Goal: Obtain resource: Download file/media

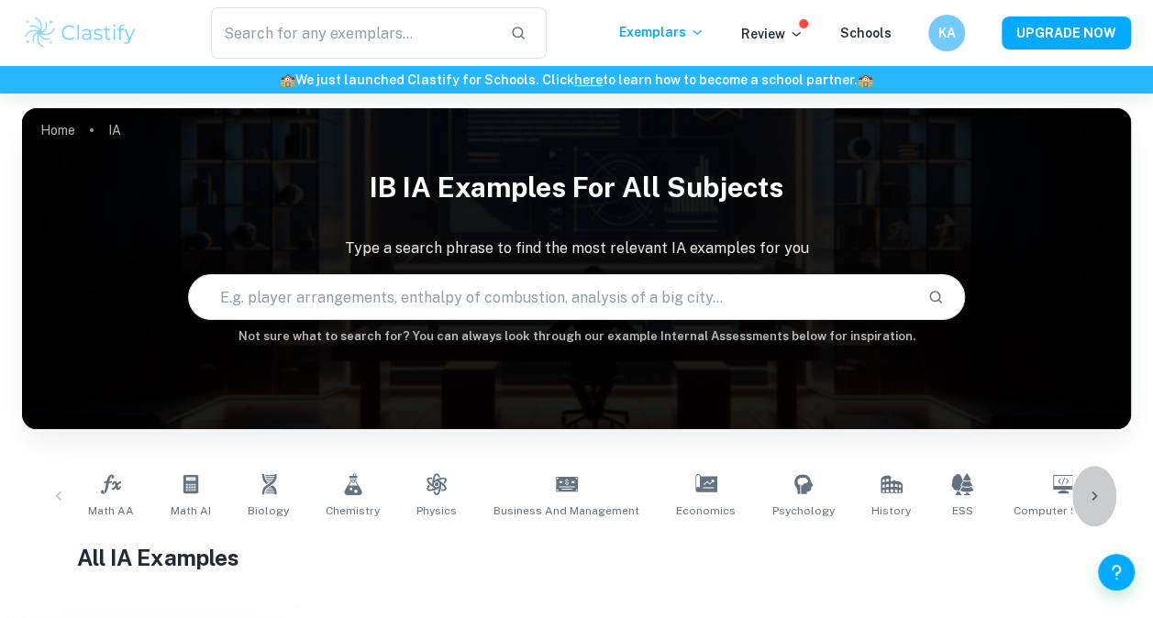
click at [1093, 495] on icon at bounding box center [1094, 496] width 18 height 18
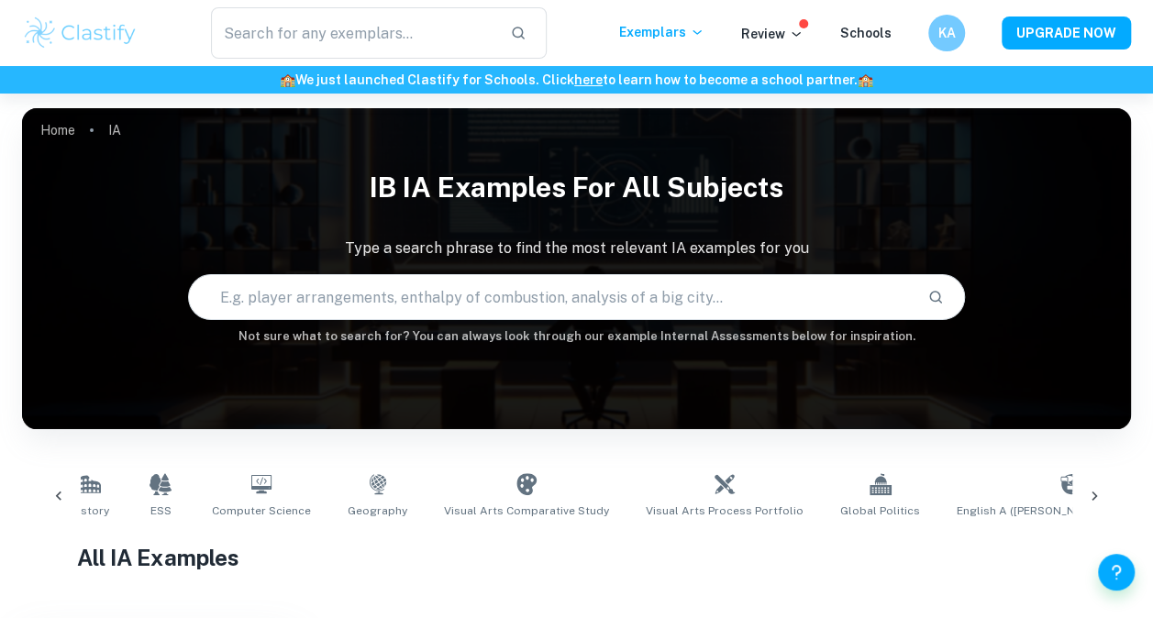
scroll to position [0, 861]
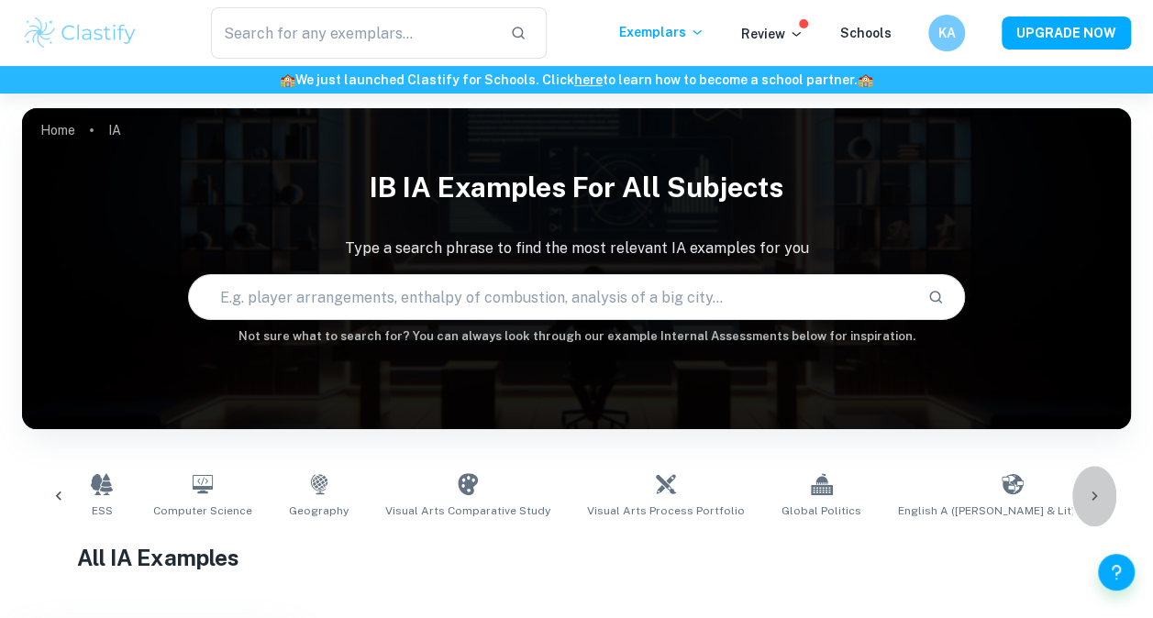
click at [1092, 490] on icon at bounding box center [1094, 496] width 18 height 18
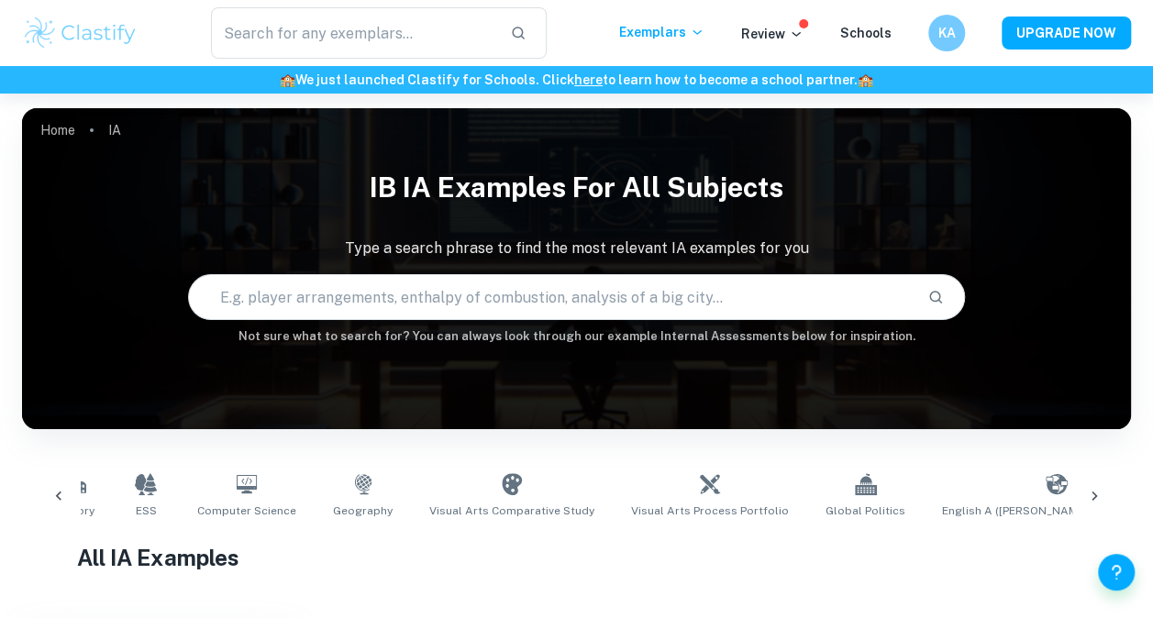
scroll to position [0, 818]
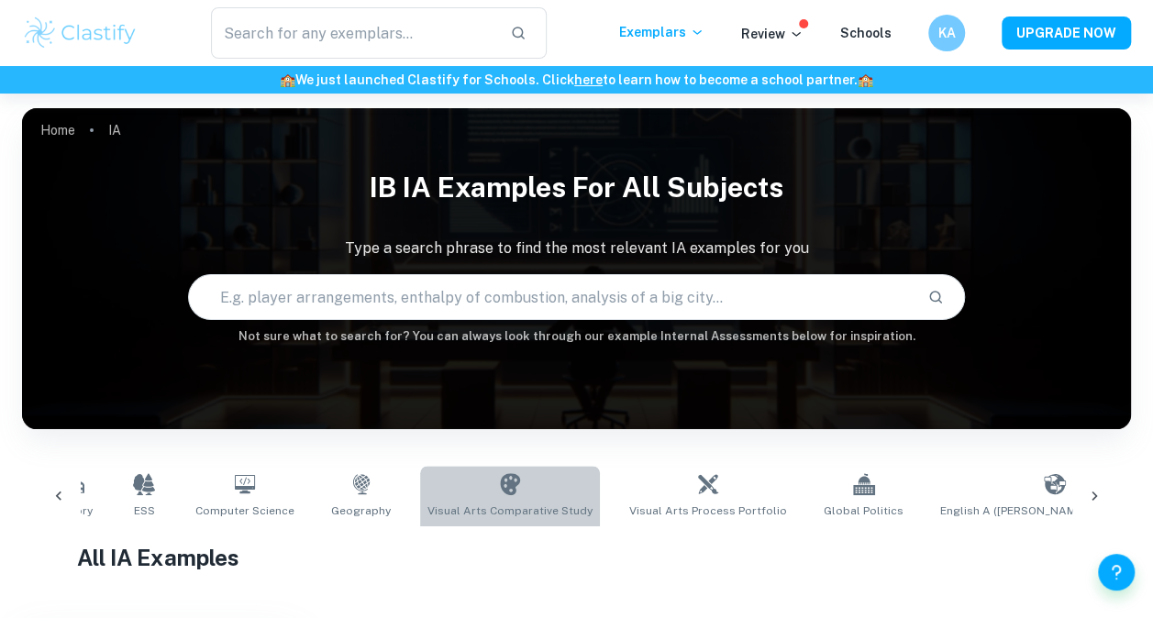
click at [528, 500] on link "Visual Arts Comparative Study" at bounding box center [510, 496] width 180 height 61
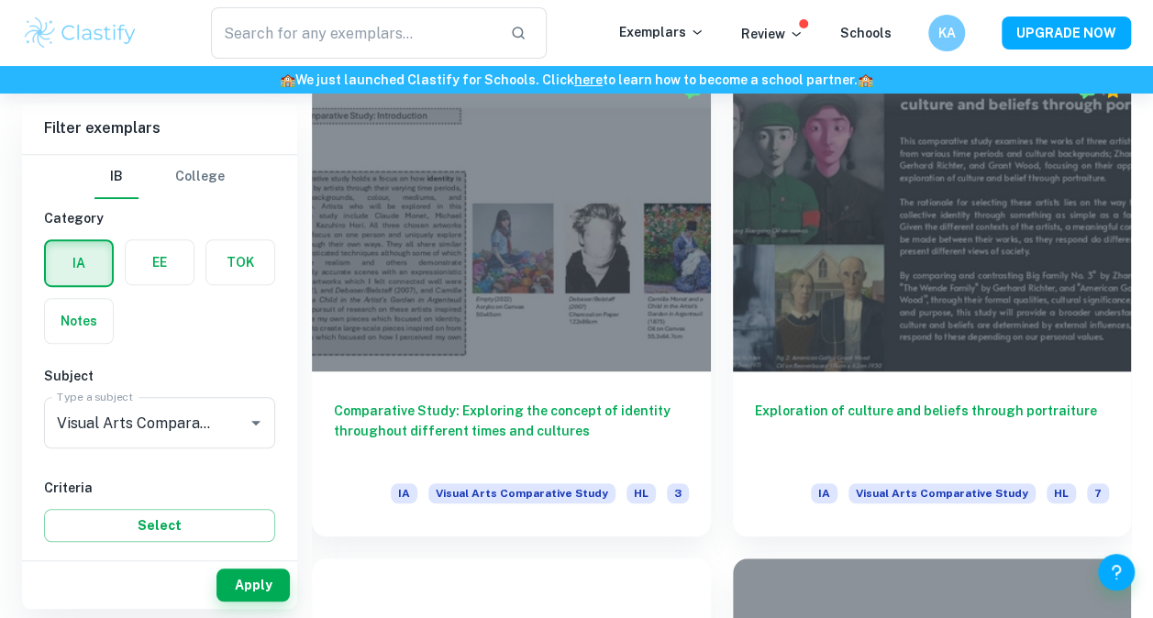
scroll to position [457, 0]
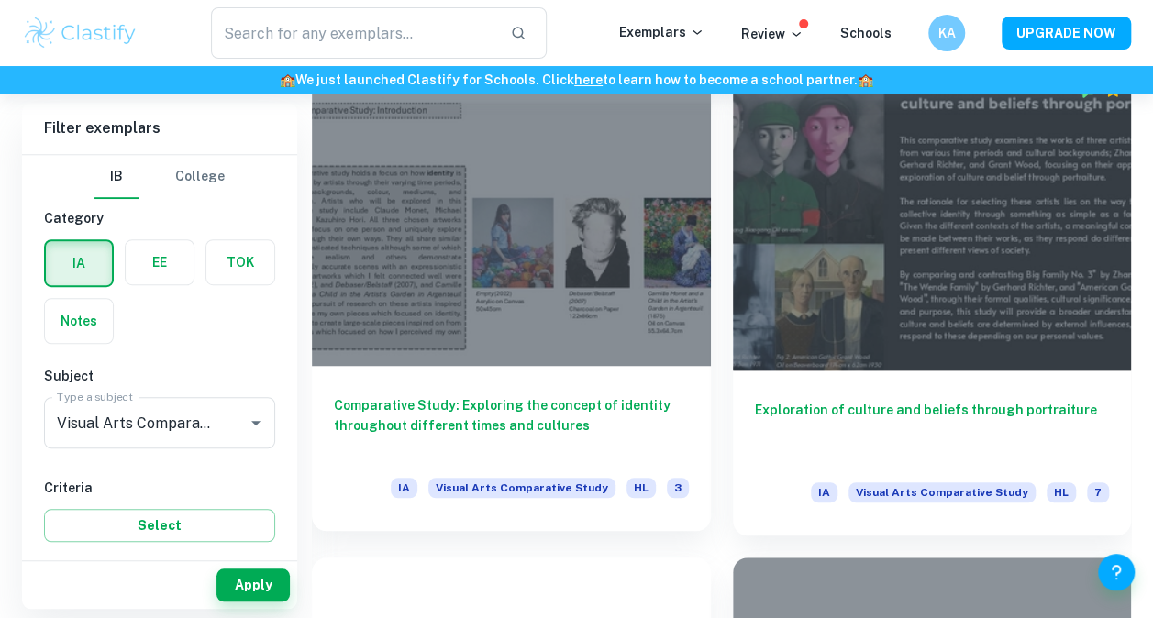
click at [485, 402] on h6 "Comparative Study: Exploring the concept of identity throughout different times…" at bounding box center [511, 425] width 355 height 61
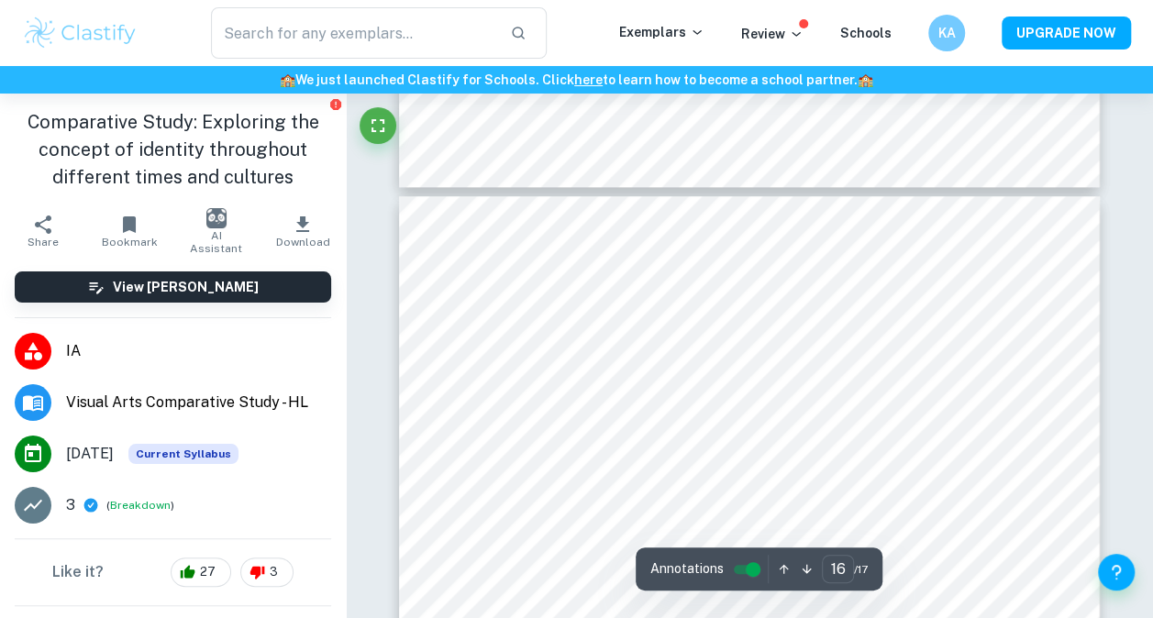
type input "17"
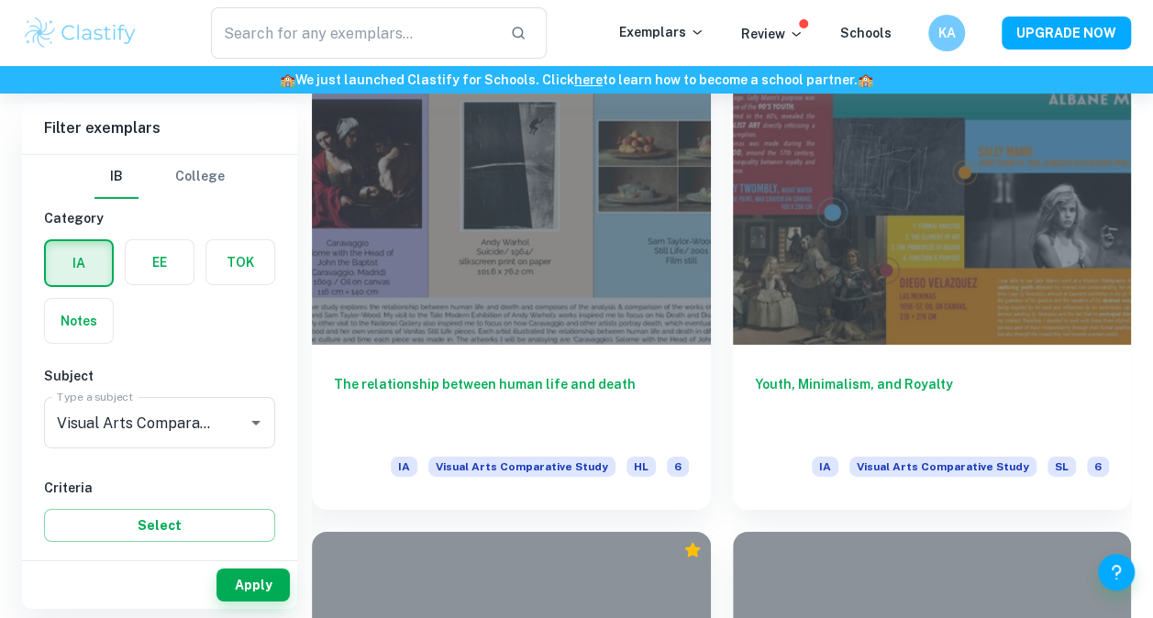
scroll to position [6318, 0]
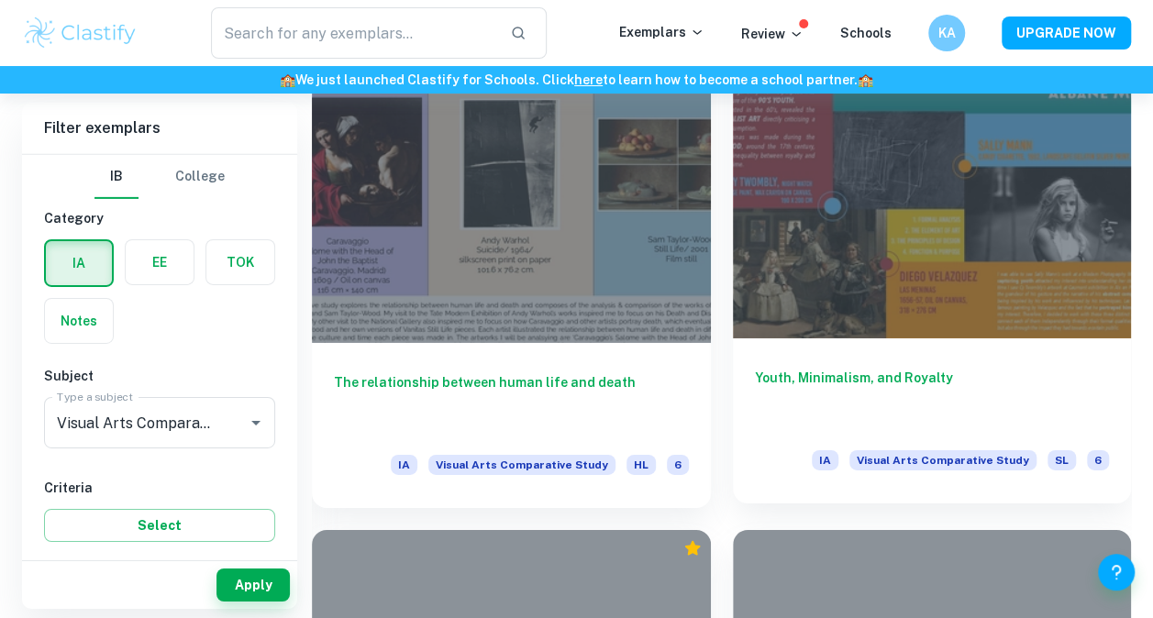
click at [859, 375] on h6 "Youth, Minimalism, and Royalty" at bounding box center [932, 398] width 355 height 61
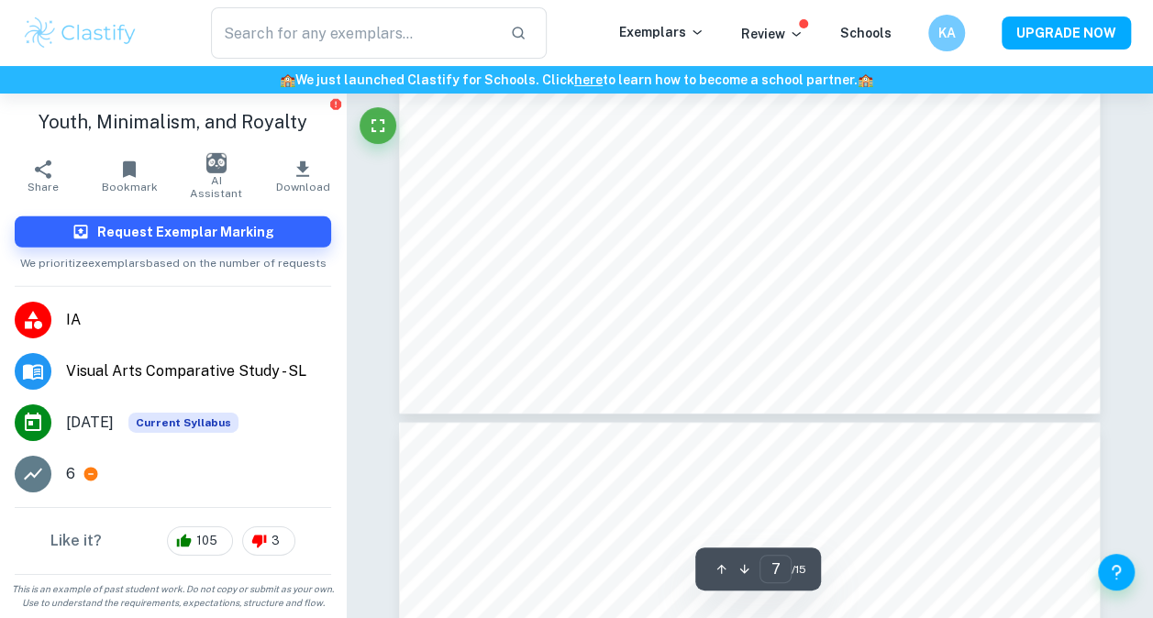
scroll to position [2736, 0]
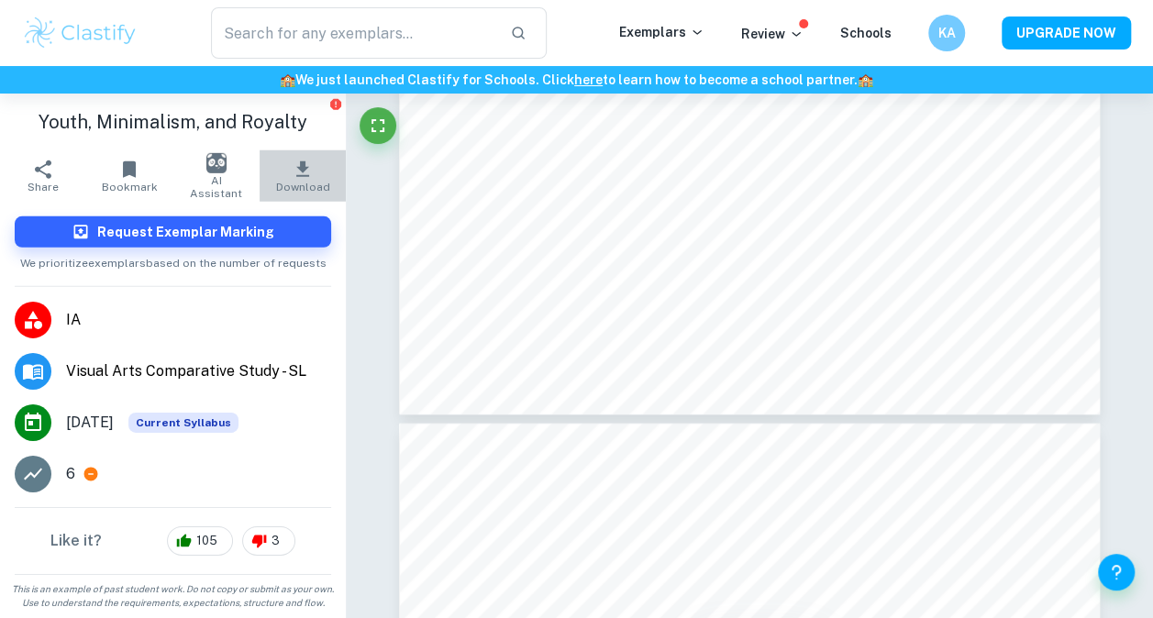
click at [290, 179] on button "Download" at bounding box center [303, 175] width 86 height 51
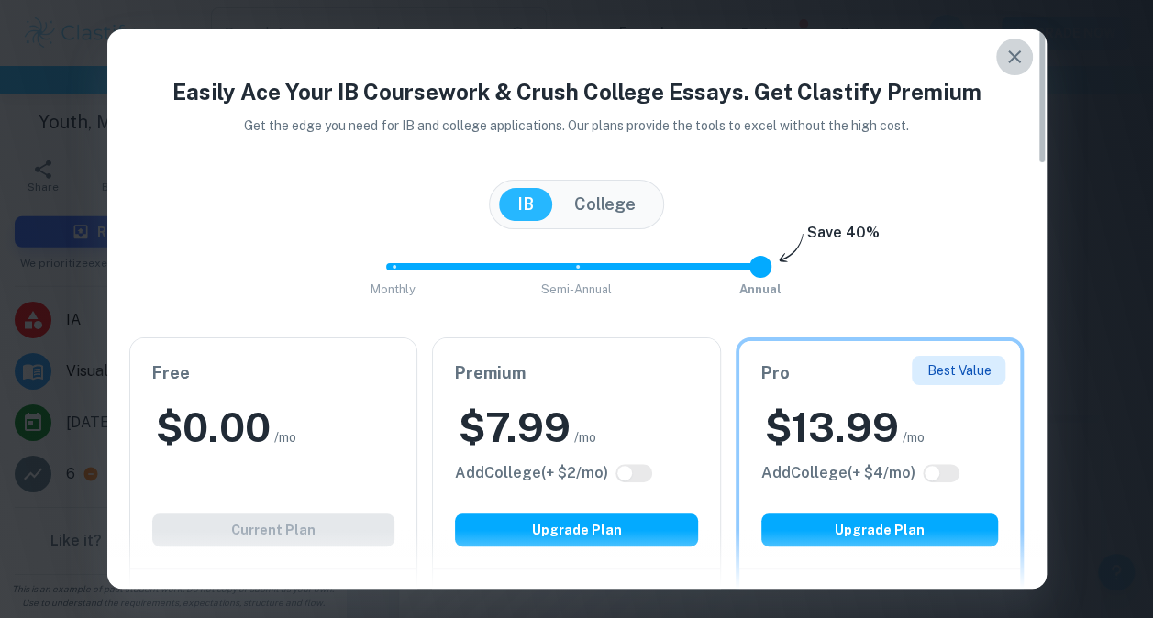
click at [1018, 55] on icon "button" at bounding box center [1015, 57] width 22 height 22
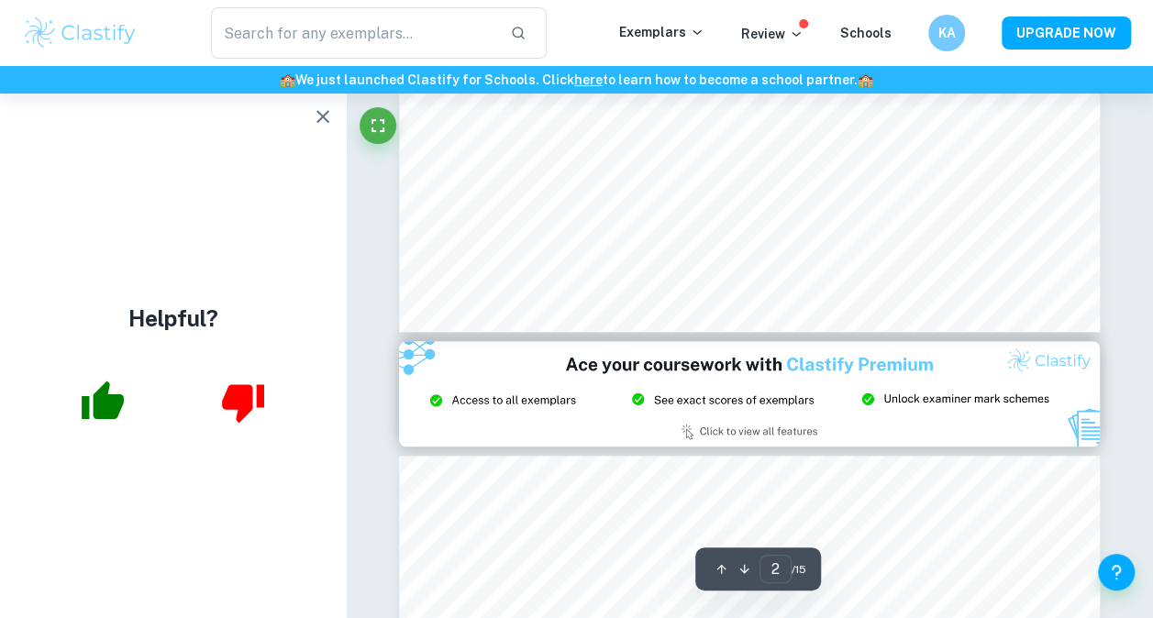
scroll to position [255, 0]
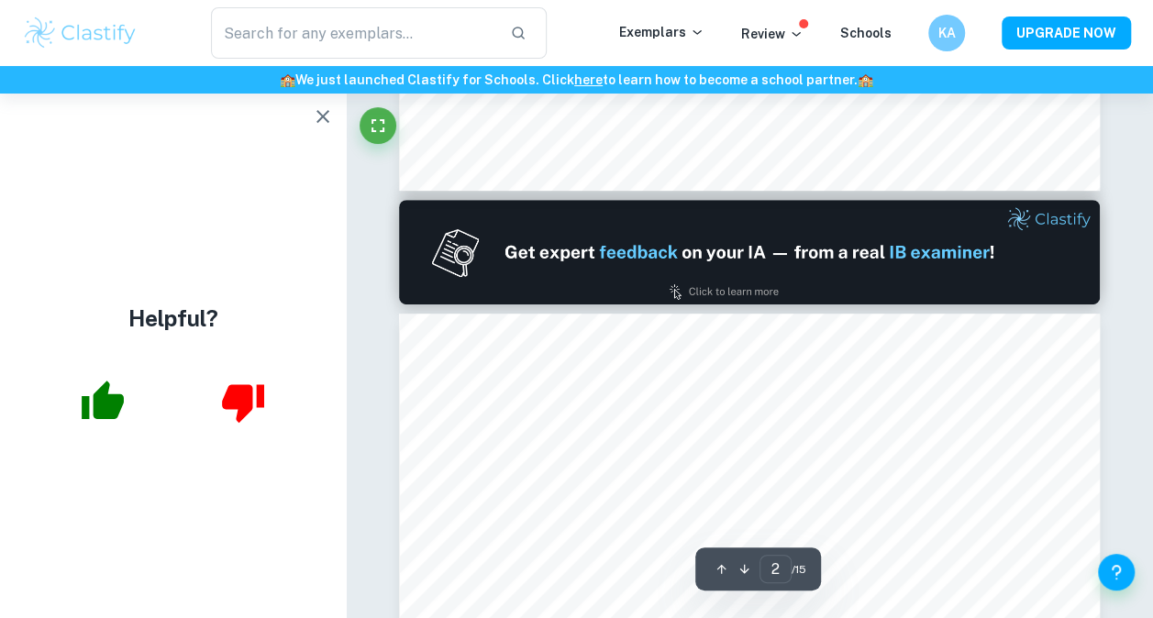
type input "1"
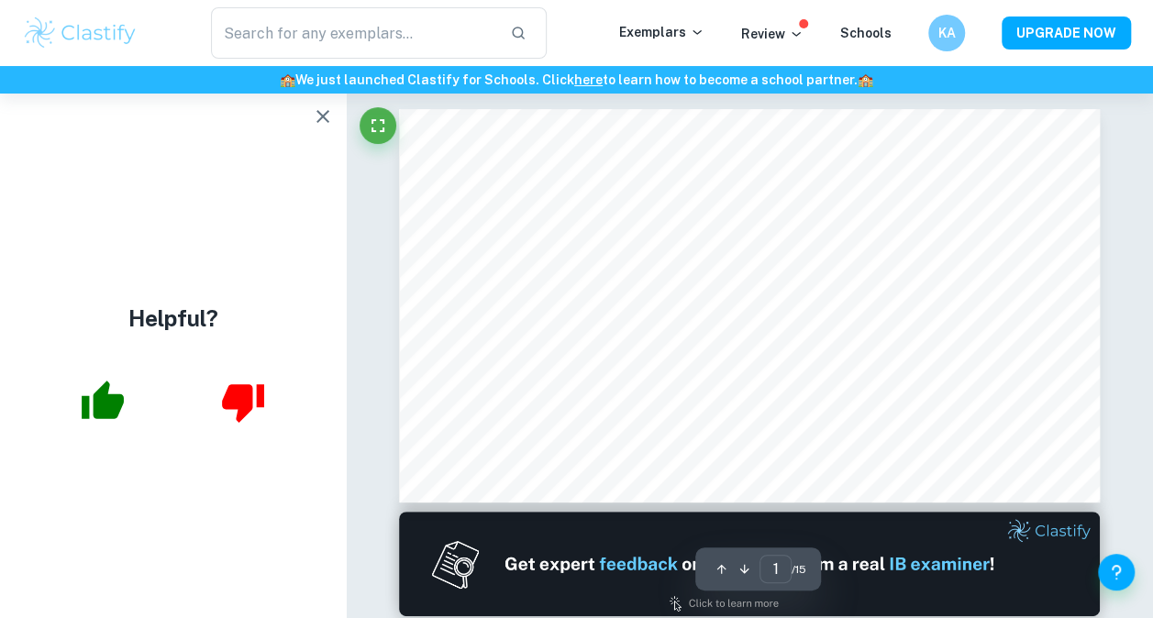
scroll to position [0, 0]
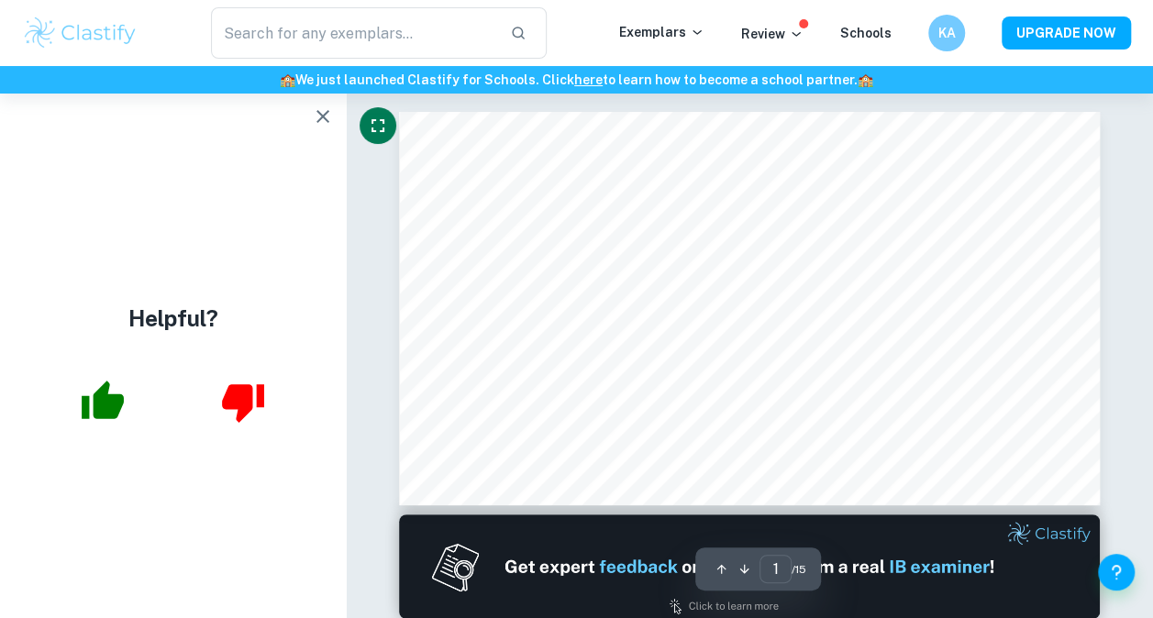
click at [376, 128] on icon "Fullscreen" at bounding box center [378, 126] width 22 height 22
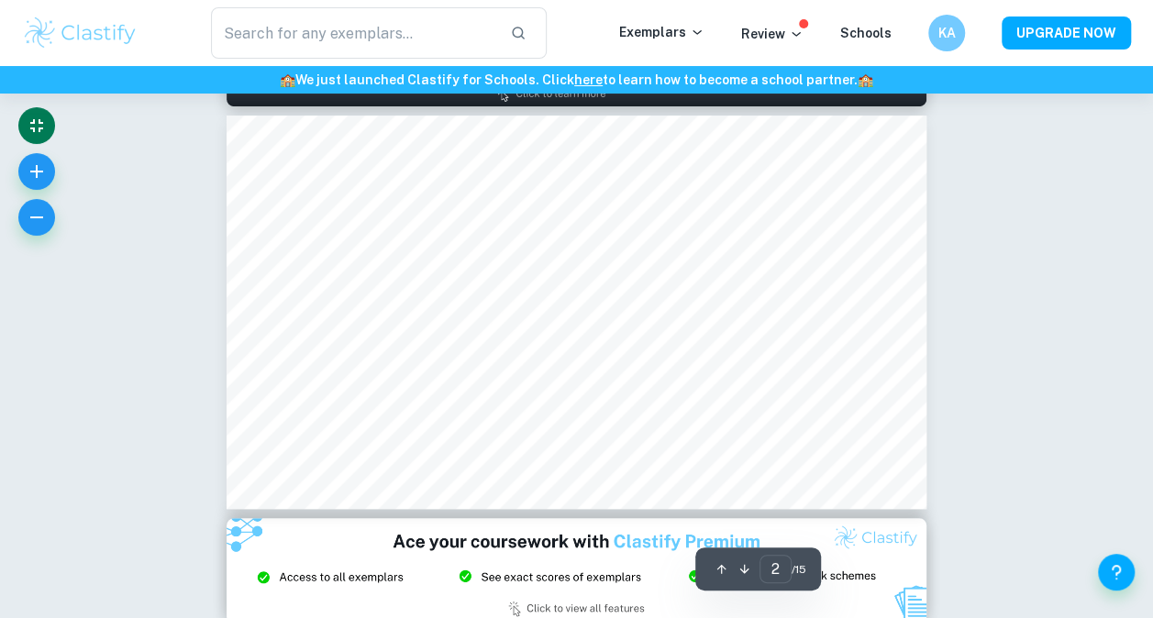
scroll to position [516, 0]
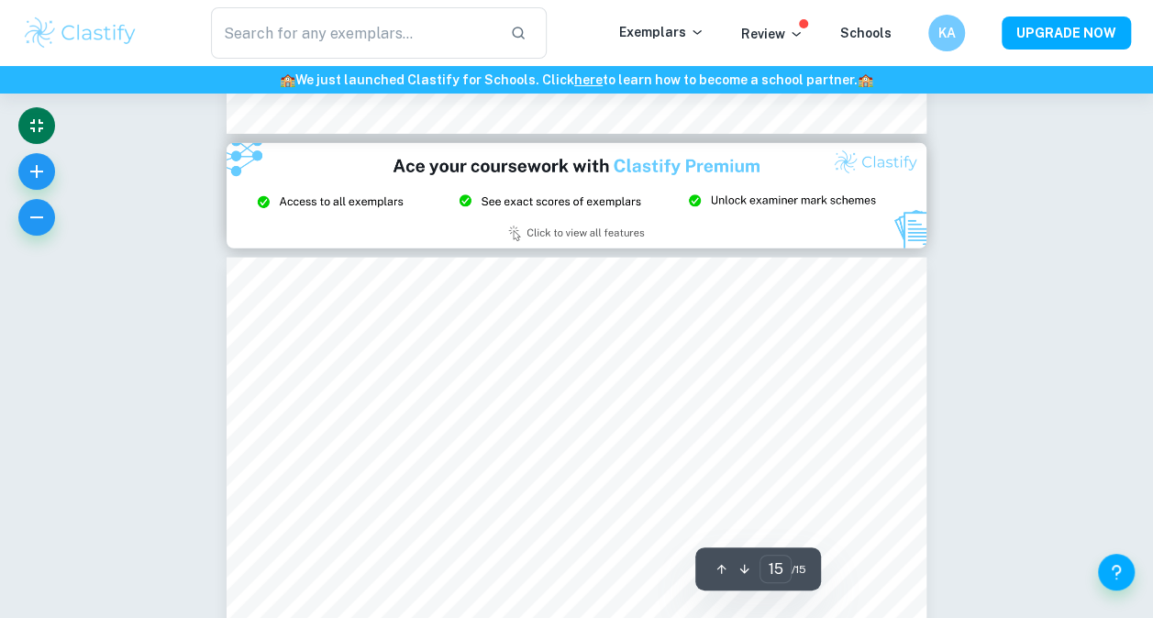
scroll to position [6001, 0]
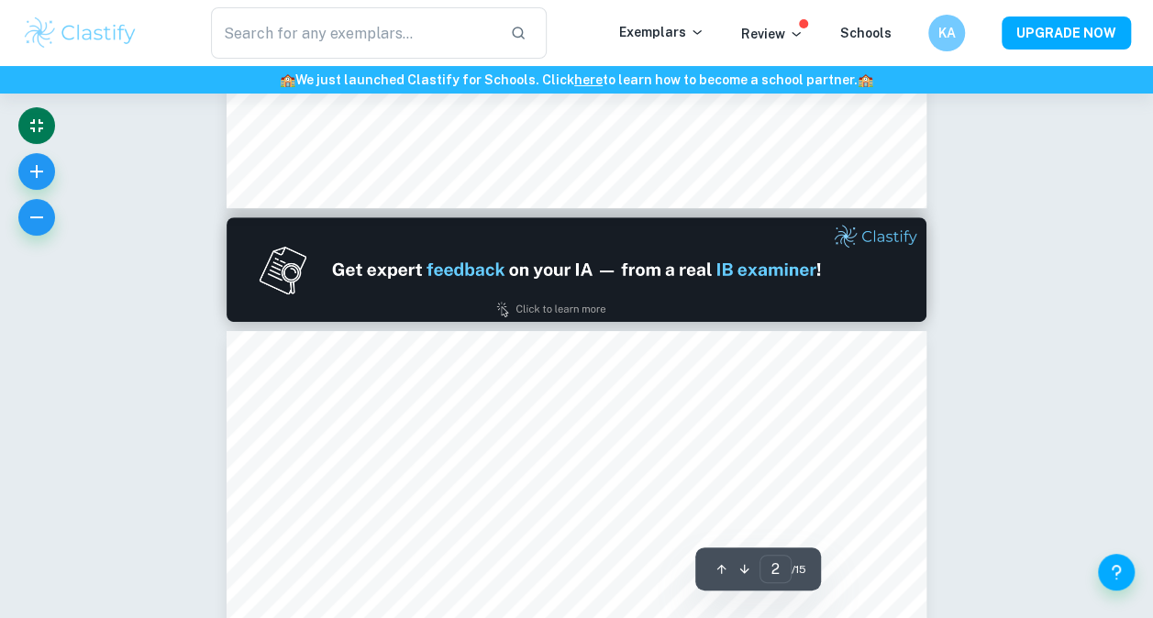
type input "1"
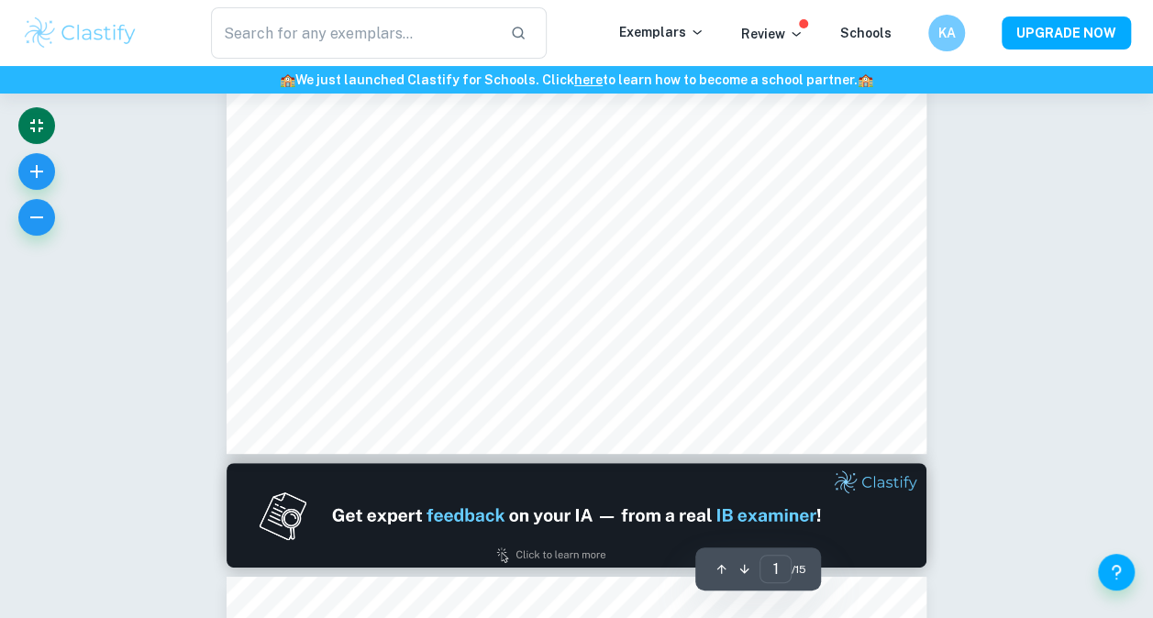
scroll to position [50, 0]
